Goal: Task Accomplishment & Management: Manage account settings

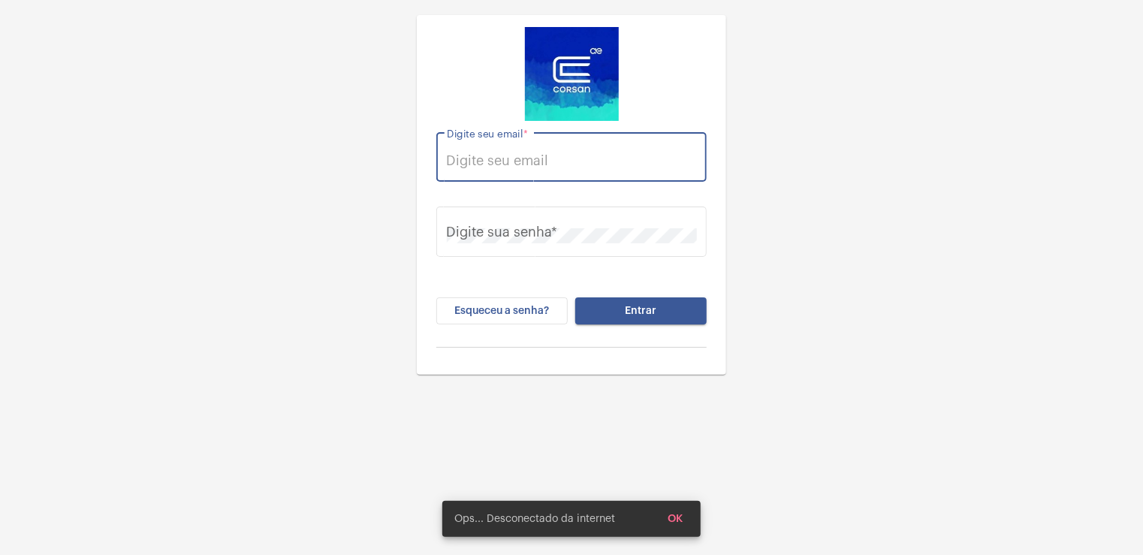
click at [494, 165] on input "Digite seu email *" at bounding box center [572, 160] width 250 height 15
type input "[EMAIL_ADDRESS][PERSON_NAME][DOMAIN_NAME]"
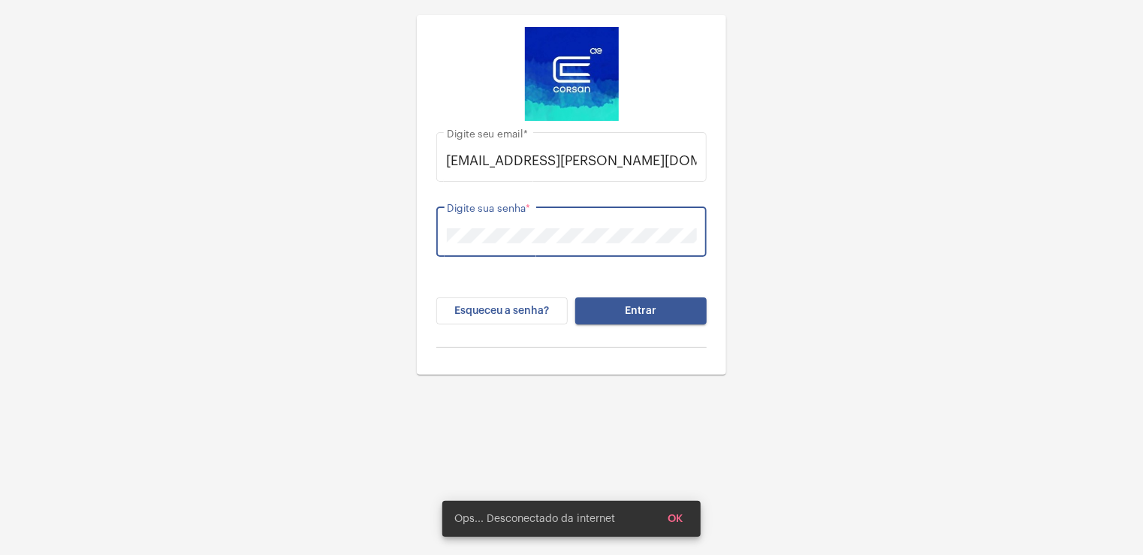
click at [575, 297] on button "Entrar" at bounding box center [640, 310] width 131 height 27
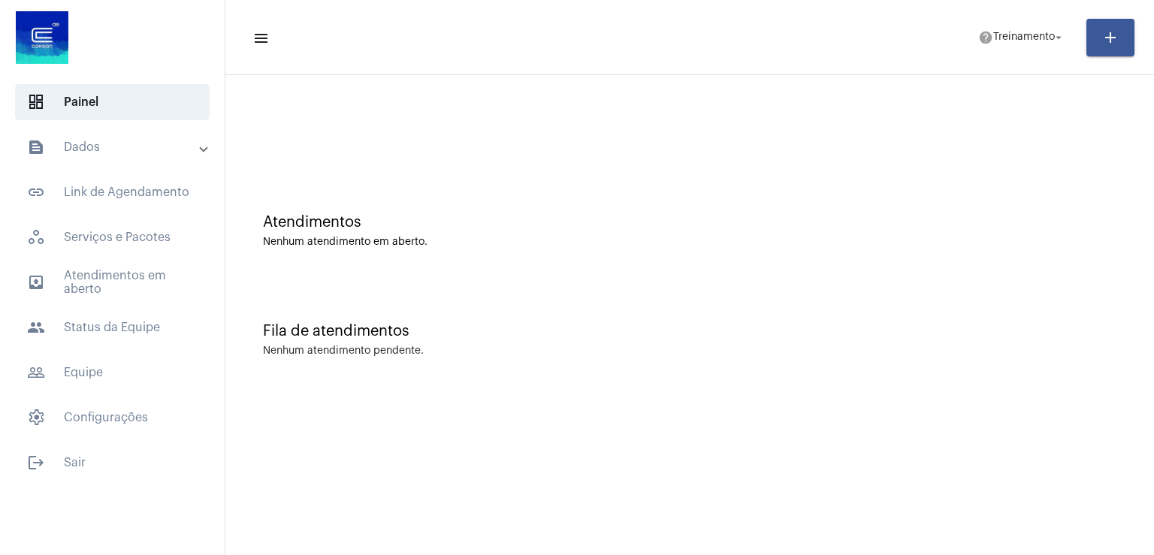
click at [530, 290] on div "Fila de atendimentos Nenhum atendimento pendente." at bounding box center [689, 332] width 913 height 109
